Goal: Information Seeking & Learning: Find specific page/section

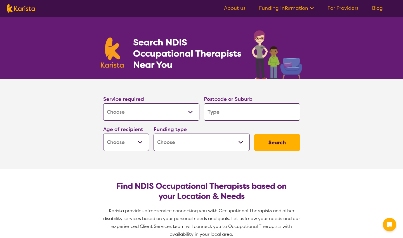
select select "[MEDICAL_DATA]"
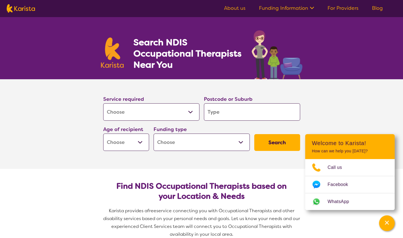
click at [225, 110] on input "search" at bounding box center [252, 111] width 96 height 17
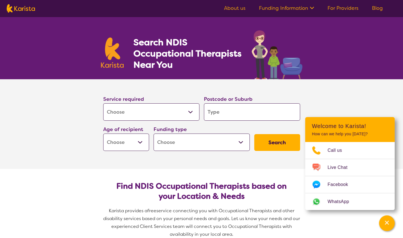
click at [231, 112] on input "search" at bounding box center [252, 111] width 96 height 17
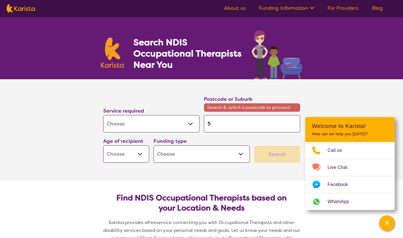
type input "5"
type input "51"
type input "516"
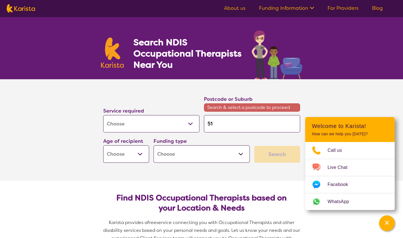
type input "516"
type input "5162"
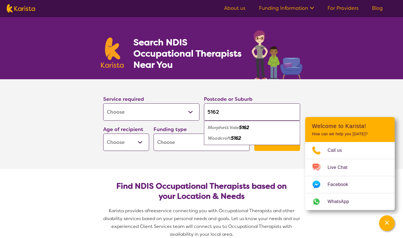
type input "5162"
click at [137, 140] on select "Early Childhood - 0 to 9 Child - 10 to 11 Adolescent - 12 to 17 Adult - 18 to 6…" at bounding box center [126, 141] width 46 height 17
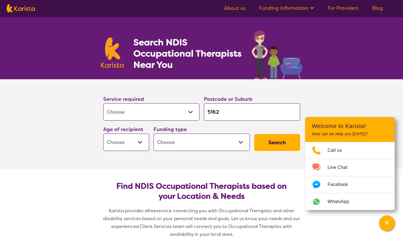
select select "AD"
click at [103, 133] on select "Early Childhood - 0 to 9 Child - 10 to 11 Adolescent - 12 to 17 Adult - 18 to 6…" at bounding box center [126, 141] width 46 height 17
select select "AD"
click at [193, 135] on select "Home Care Package (HCP) National Disability Insurance Scheme (NDIS) I don't know" at bounding box center [202, 141] width 96 height 17
select select "NDIS"
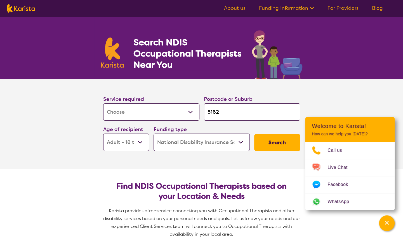
click at [154, 133] on select "Home Care Package (HCP) National Disability Insurance Scheme (NDIS) I don't know" at bounding box center [202, 141] width 96 height 17
select select "NDIS"
click at [277, 137] on button "Search" at bounding box center [277, 142] width 46 height 17
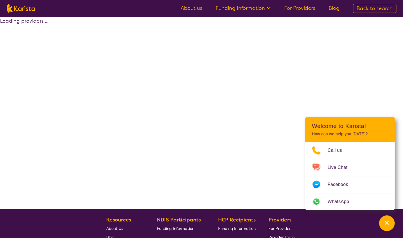
select select "by_score"
